Goal: Information Seeking & Learning: Learn about a topic

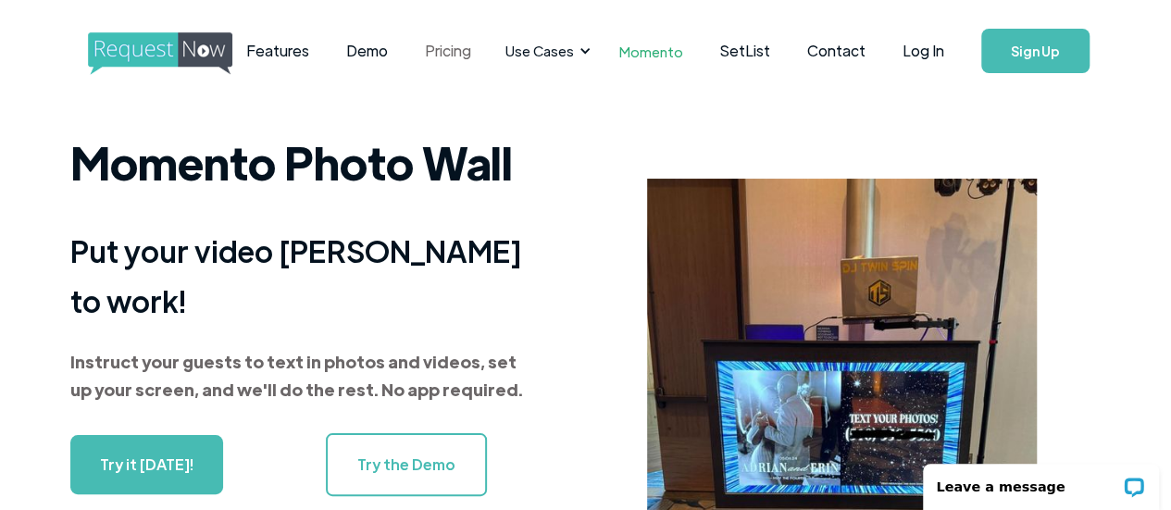
click at [490, 56] on link "Pricing" at bounding box center [447, 50] width 83 height 57
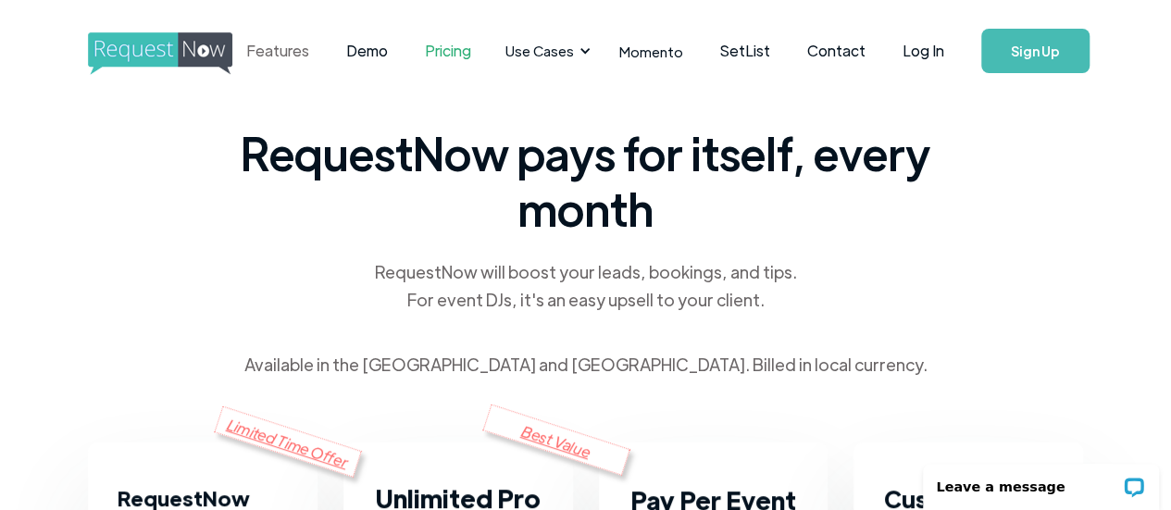
click at [328, 52] on link "Features" at bounding box center [278, 50] width 100 height 57
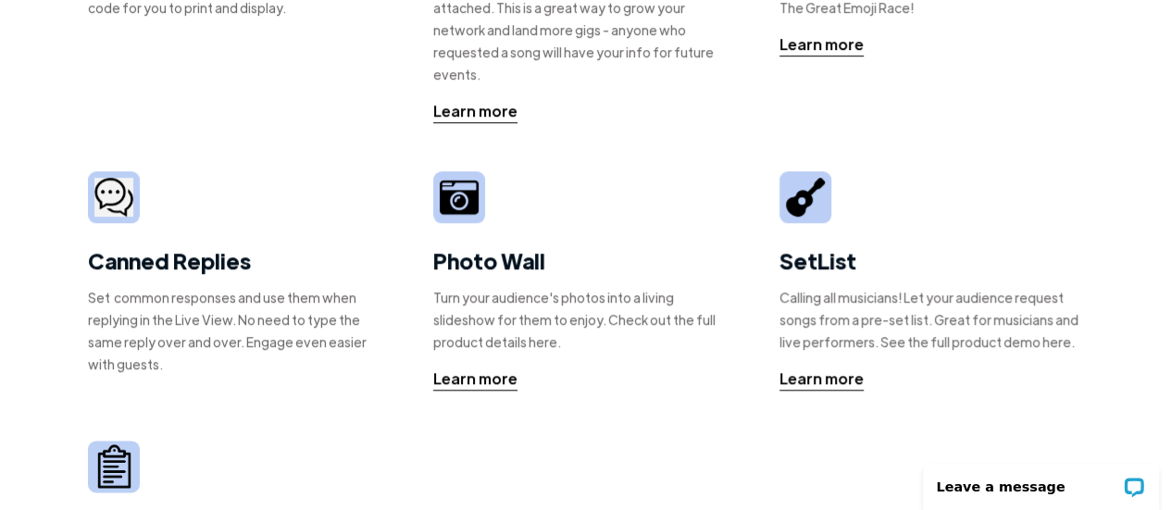
scroll to position [586, 0]
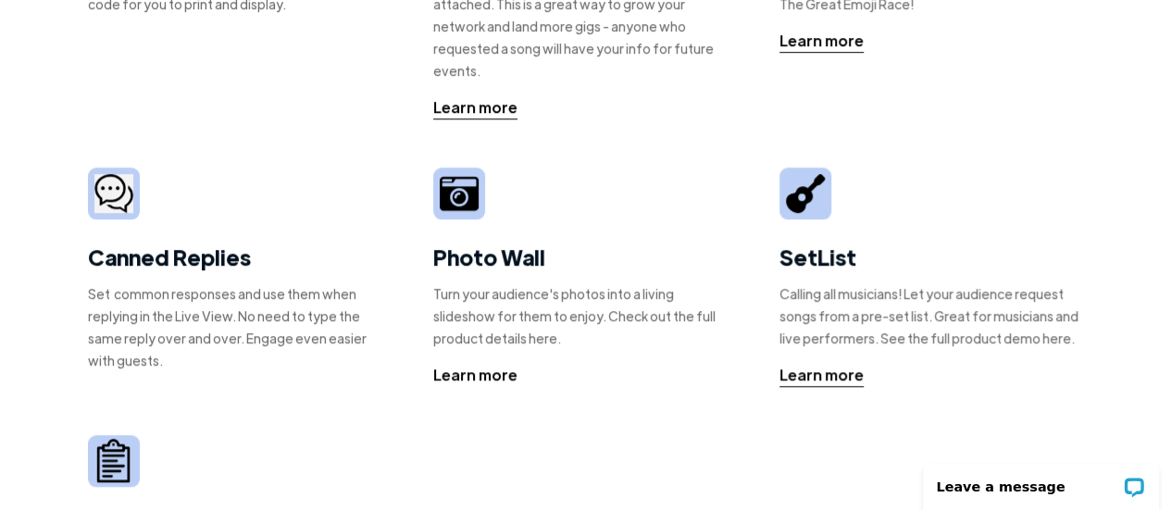
click at [478, 364] on div "Learn more" at bounding box center [475, 375] width 84 height 22
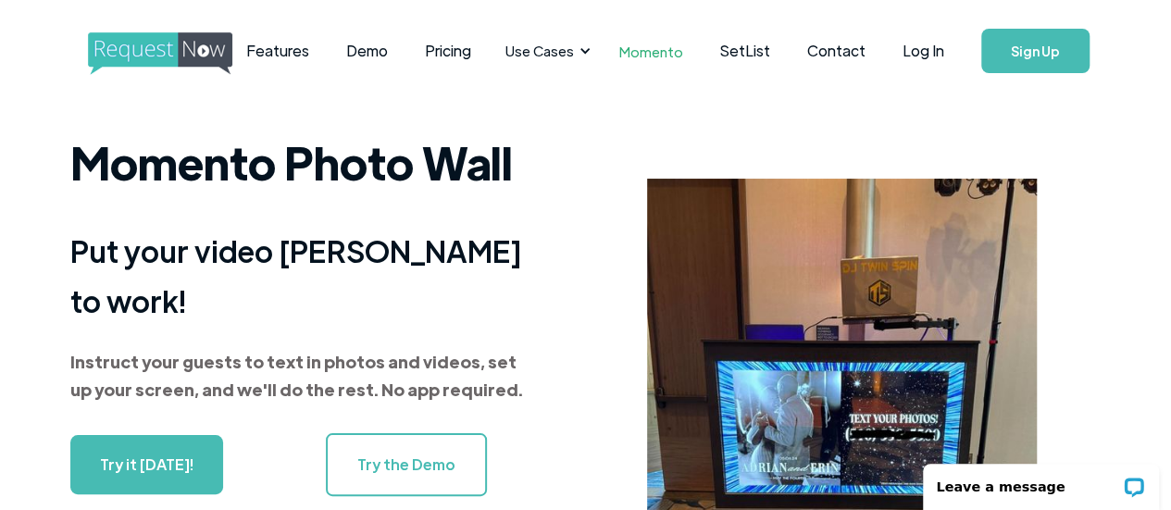
click at [402, 443] on link "Try the Demo" at bounding box center [406, 464] width 161 height 63
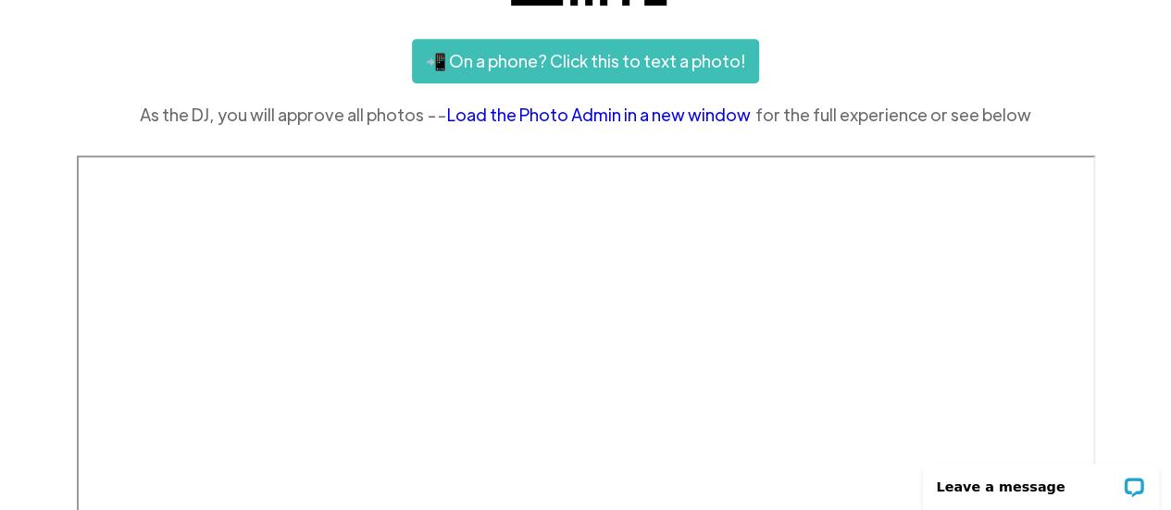
scroll to position [400, 0]
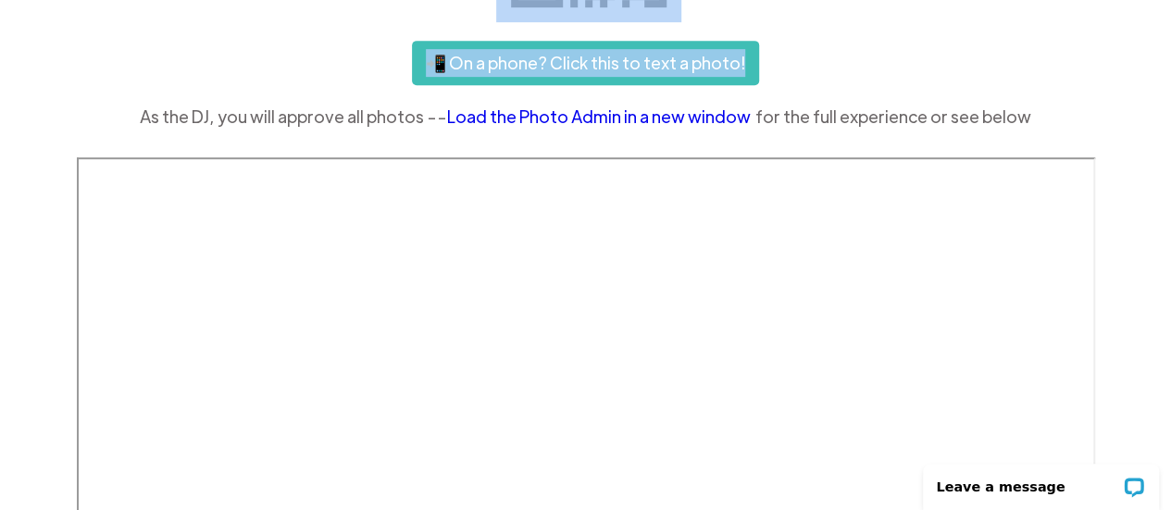
drag, startPoint x: 1177, startPoint y: 203, endPoint x: 961, endPoint y: 22, distance: 281.9
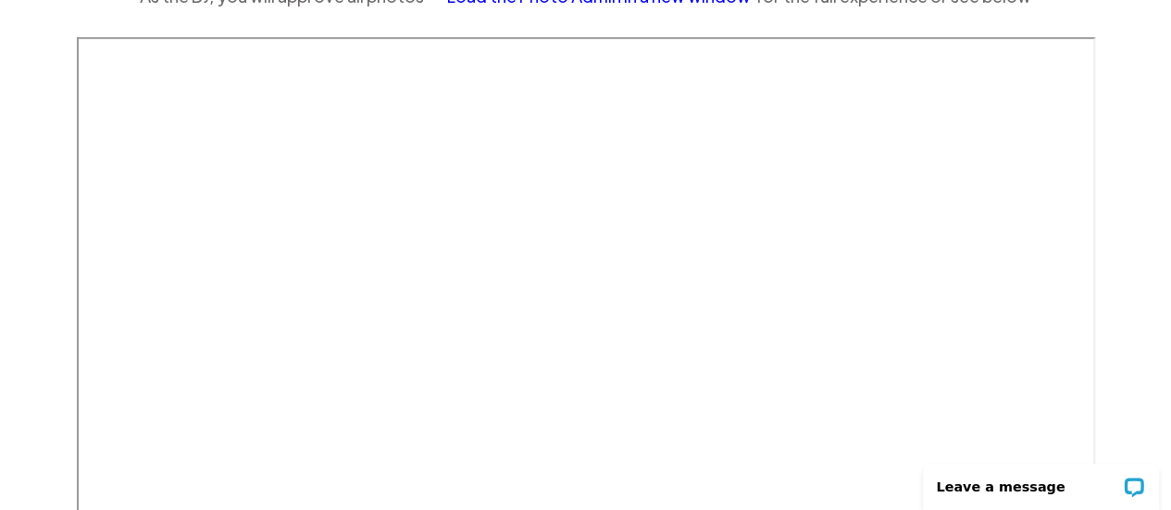
scroll to position [530, 0]
